Goal: Find specific page/section: Find specific page/section

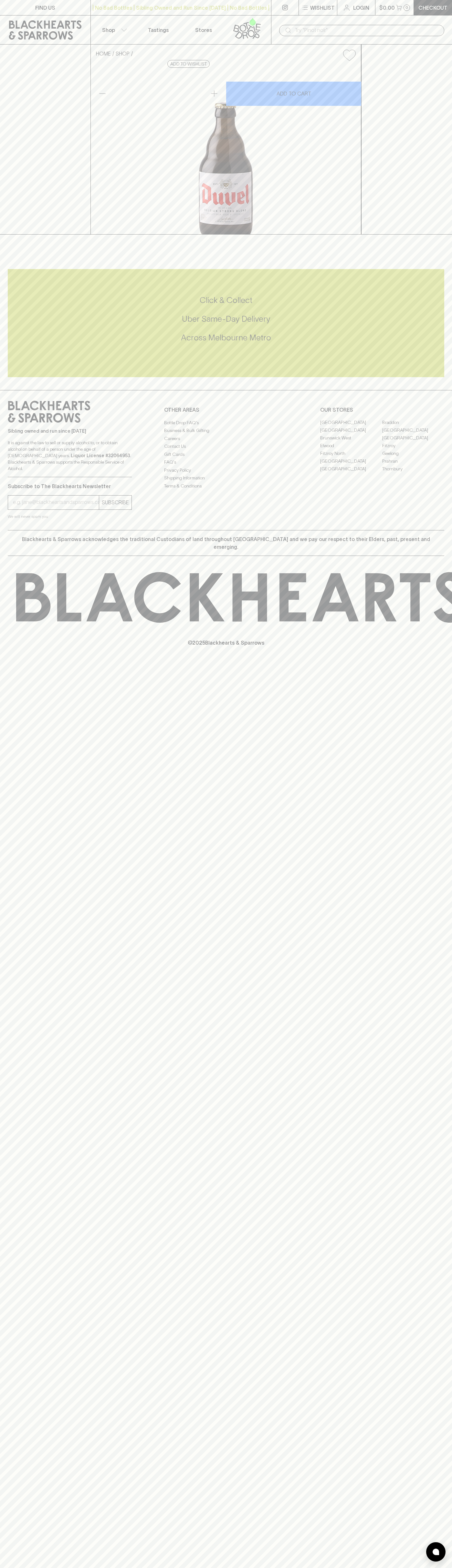
click at [88, 21] on link at bounding box center [45, 30] width 90 height 29
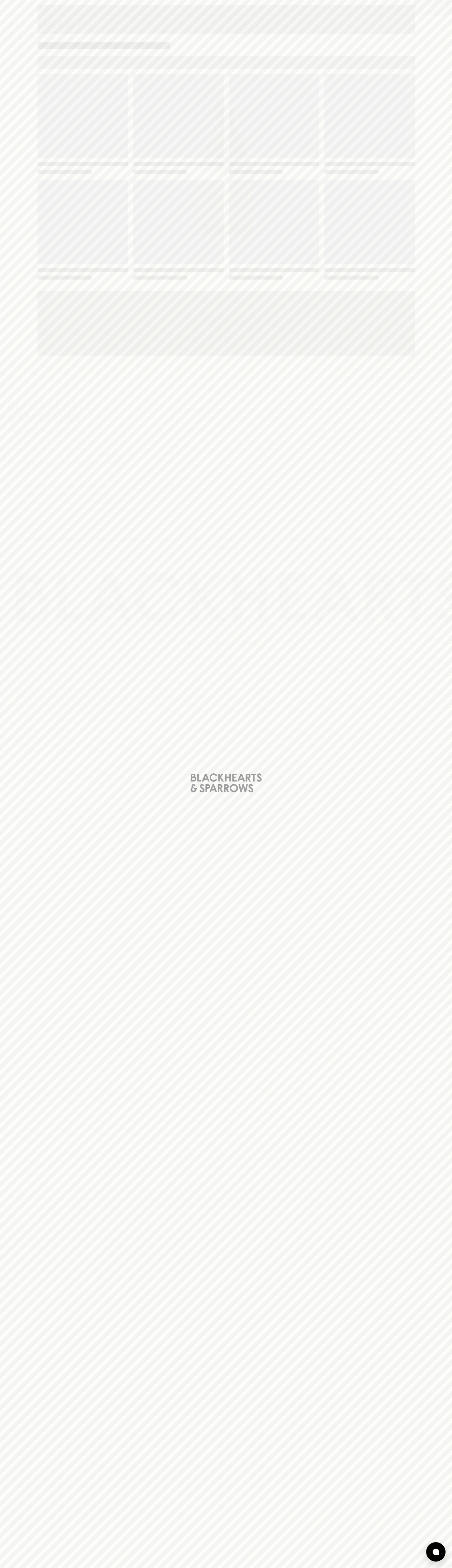
click at [432, 1297] on div "Loading" at bounding box center [226, 784] width 452 height 1568
click at [209, 1567] on html "FIND US | No Bad Bottles | Sibling Owned and Run Since 2006 | No Bad Bottles | …" at bounding box center [226, 784] width 452 height 1568
click at [11, 917] on div "Loading" at bounding box center [226, 784] width 452 height 1568
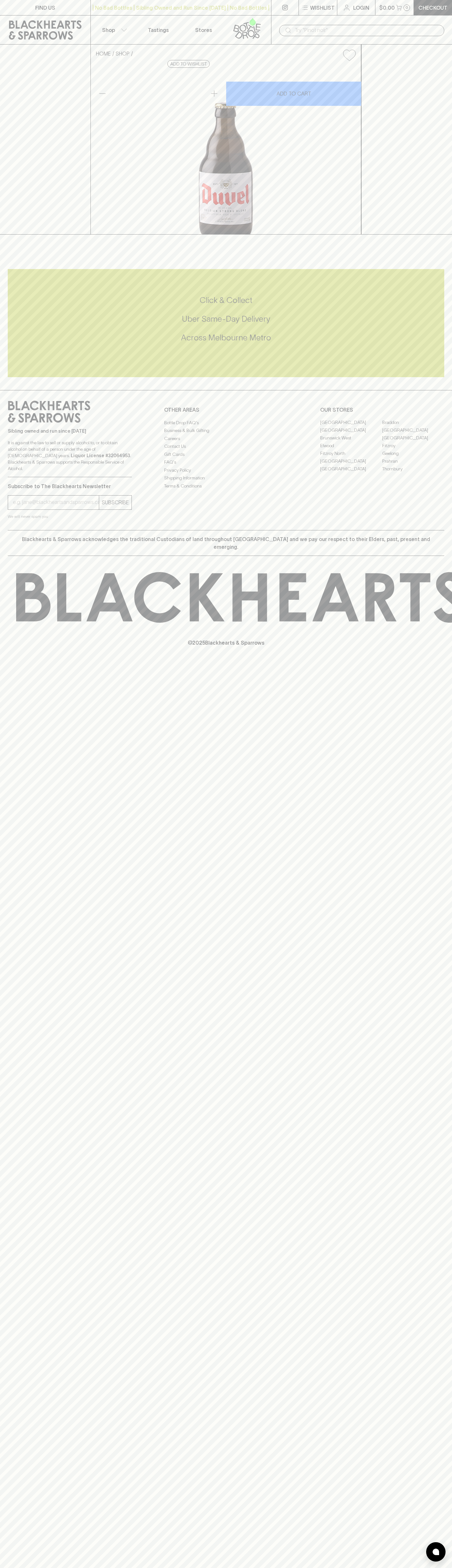
click at [413, 427] on link "Braddon" at bounding box center [413, 422] width 62 height 8
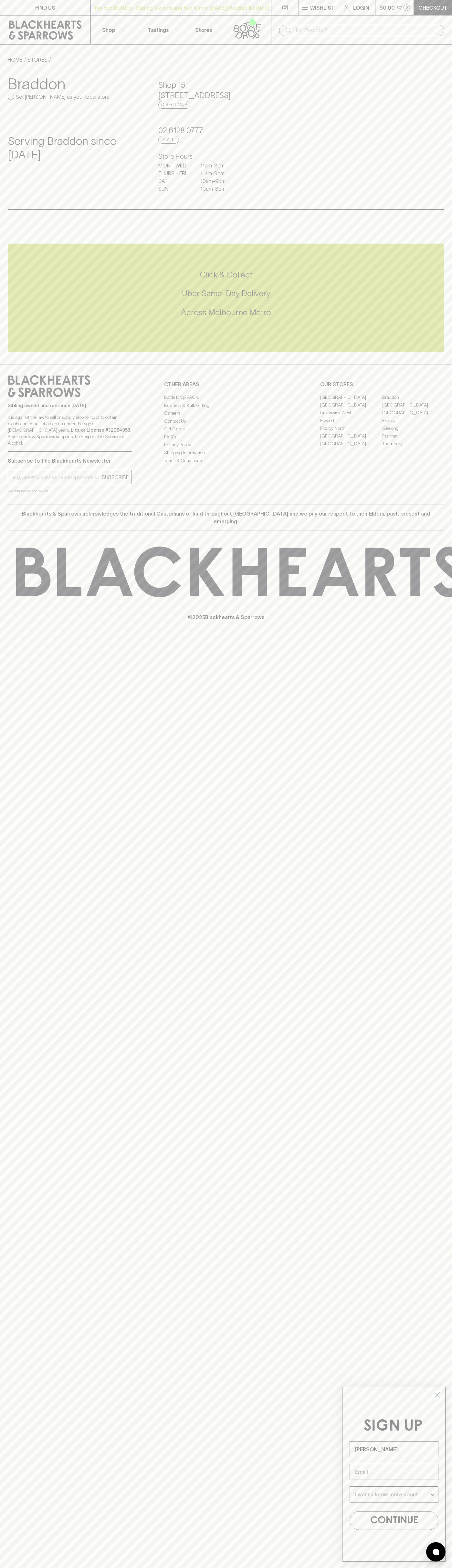
type input "John Smith"
